Goal: Find specific page/section: Find specific page/section

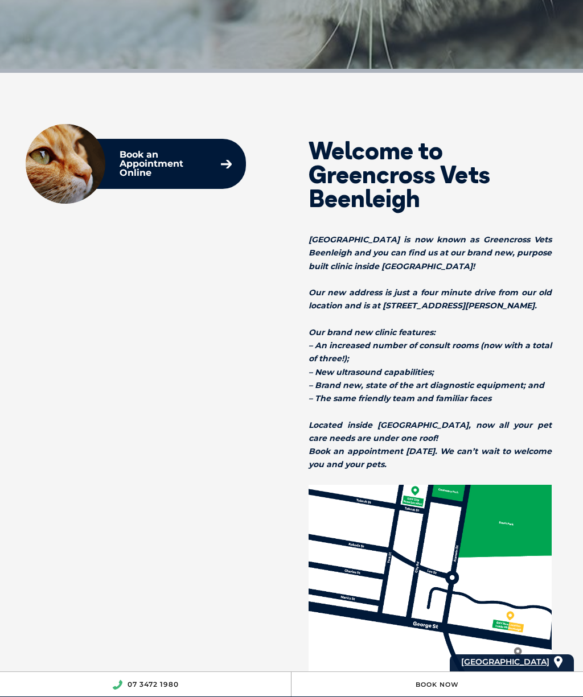
scroll to position [560, 0]
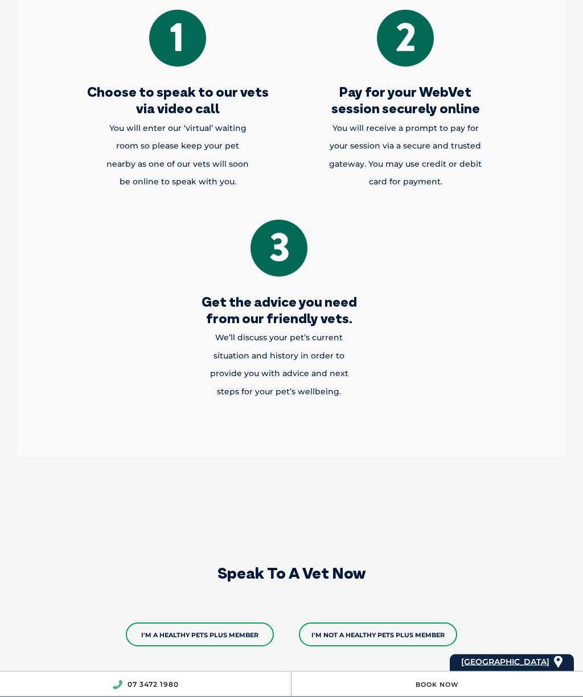
scroll to position [1802, 0]
click at [174, 623] on link "I'm a Healthy Pets Plus member" at bounding box center [200, 635] width 148 height 24
